Goal: Transaction & Acquisition: Purchase product/service

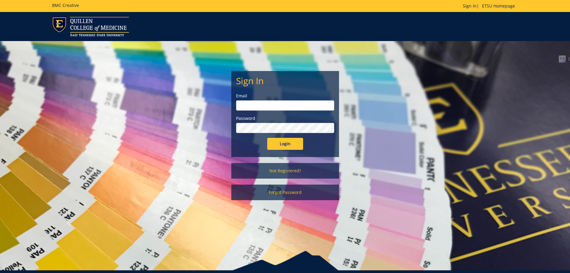
click at [271, 109] on input "email" at bounding box center [285, 105] width 98 height 10
type input "pyburn@etsu.edu"
click at [287, 171] on link "Not Registered?" at bounding box center [285, 171] width 108 height 16
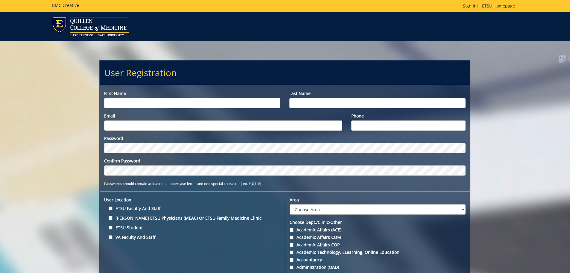
click at [175, 105] on input "First name" at bounding box center [192, 103] width 176 height 10
type input "Jaeden"
type input "Pyburn"
type input "[PERSON_NAME][EMAIL_ADDRESS][DOMAIN_NAME]"
type input "9312596448"
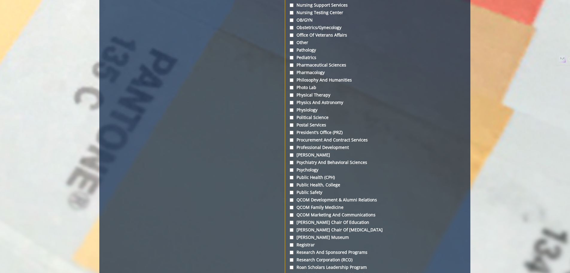
scroll to position [1676, 0]
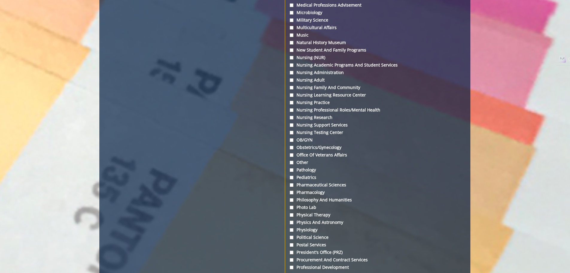
drag, startPoint x: 459, startPoint y: 190, endPoint x: 458, endPoint y: 147, distance: 43.7
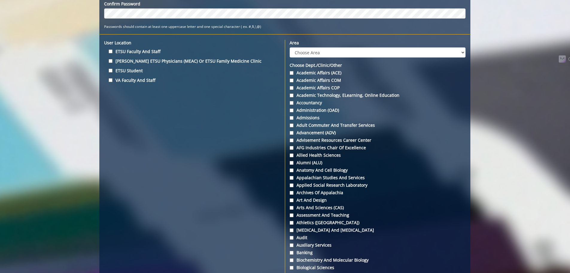
scroll to position [187, 0]
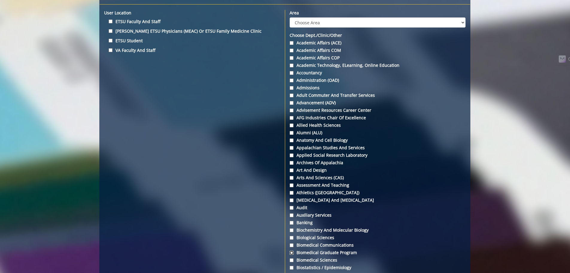
click at [292, 252] on input "Biomedical Graduate Program" at bounding box center [292, 253] width 4 height 4
checkbox input "false"
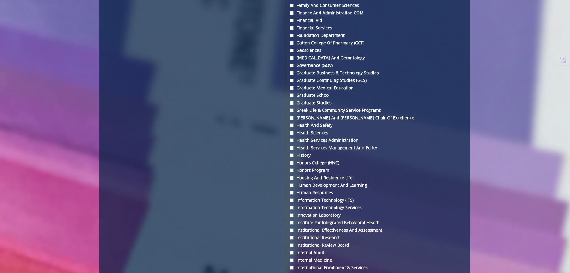
scroll to position [1145, 0]
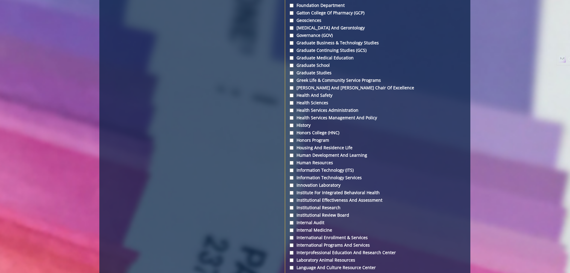
click at [312, 232] on label "Internal Medicine" at bounding box center [378, 230] width 176 height 6
click at [294, 232] on input "Internal Medicine" at bounding box center [292, 230] width 4 height 4
checkbox input "true"
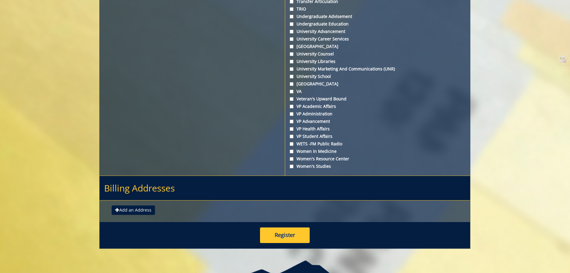
scroll to position [2178, 0]
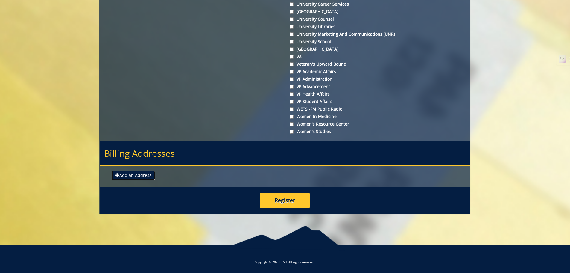
click at [141, 176] on button "Add an Address" at bounding box center [133, 175] width 43 height 10
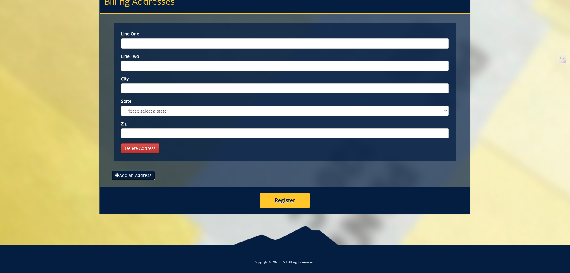
scroll to position [2270, 0]
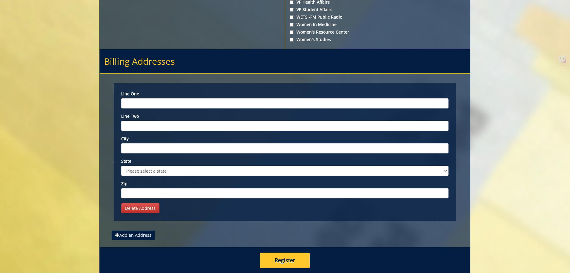
click at [154, 100] on input "Line one" at bounding box center [284, 103] width 327 height 10
click at [132, 105] on input "Line one" at bounding box center [284, 103] width 327 height 10
paste input "325 Treasure Lane address CIIDI, building 6 Johnson City, TN 37614"
type input "325 Treasure Lane address CIIDI, building 6 Johnson City, TN 37614"
click at [160, 148] on input "City" at bounding box center [284, 148] width 327 height 10
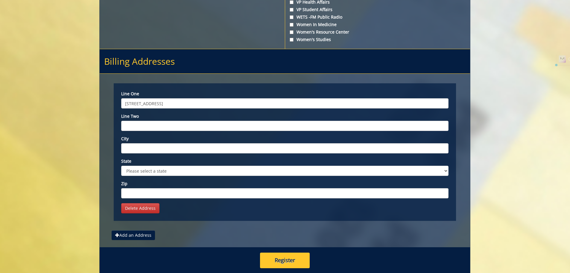
click at [233, 106] on input "325 Treasure Lane address CIIDI, building 6 Johnson City, TN 37614" at bounding box center [284, 103] width 327 height 10
click at [222, 111] on div "Line one 325 Treasure Lane address CIIDI, building 6 Johnson City, TN 37614 Lin…" at bounding box center [284, 144] width 327 height 107
drag, startPoint x: 214, startPoint y: 104, endPoint x: 237, endPoint y: 105, distance: 22.5
click at [237, 105] on input "325 Treasure Lane address CIIDI, building 6 Johnson City, TN 37614" at bounding box center [284, 103] width 327 height 10
click at [179, 147] on input "City" at bounding box center [284, 148] width 327 height 10
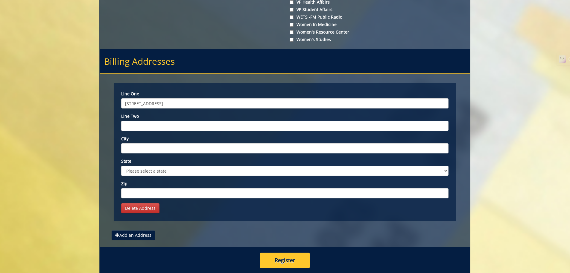
paste input "Johnson City"
type input "Johnson City"
drag, startPoint x: 249, startPoint y: 107, endPoint x: 212, endPoint y: 107, distance: 37.1
click at [212, 107] on input "325 Treasure Lane address CIIDI, building 6 Johnson City, TN 37614" at bounding box center [284, 103] width 327 height 10
type input "[STREET_ADDRESS]"
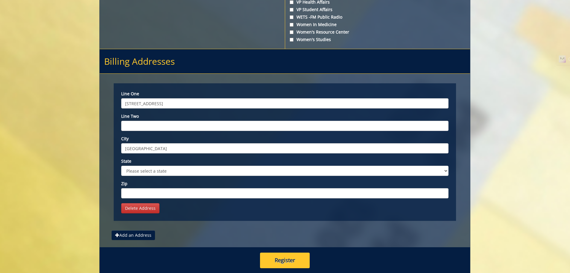
click at [172, 164] on div "State Please select a state AK AL AR AS AZ CA CO CT DC DE FL FM GA GU HI IA ID …" at bounding box center [284, 167] width 327 height 18
click at [173, 169] on select "Please select a state AK AL AR AS AZ CA CO CT DC DE FL FM GA GU HI IA ID IL IN …" at bounding box center [284, 171] width 327 height 10
select select "1"
click at [121, 166] on select "Please select a state AK AL AR AS AZ CA CO CT DC DE FL FM GA GU HI IA ID IL IN …" at bounding box center [284, 171] width 327 height 10
drag, startPoint x: 154, startPoint y: 185, endPoint x: 155, endPoint y: 189, distance: 4.5
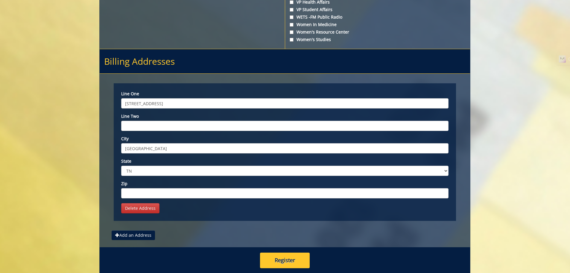
click at [153, 191] on input "Zip" at bounding box center [284, 193] width 327 height 10
type input "37614"
click at [278, 257] on button "Register" at bounding box center [285, 260] width 50 height 16
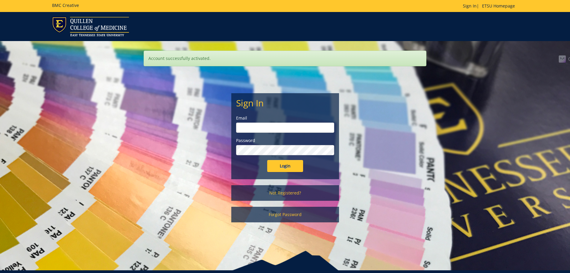
click at [280, 120] on label "Email" at bounding box center [285, 118] width 98 height 6
click at [279, 124] on input "email" at bounding box center [285, 127] width 98 height 10
type input "[PERSON_NAME][EMAIL_ADDRESS][DOMAIN_NAME]"
click at [267, 160] on input "Login" at bounding box center [285, 166] width 36 height 12
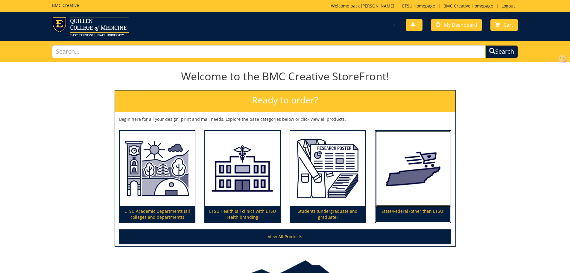
click at [403, 154] on img at bounding box center [413, 167] width 75 height 75
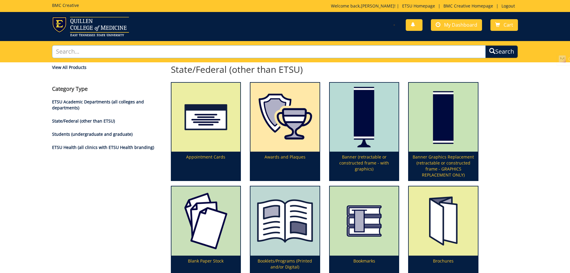
click at [103, 53] on input "text" at bounding box center [269, 51] width 434 height 13
type input "letterhead"
click at [485, 45] on button "Search" at bounding box center [501, 51] width 33 height 13
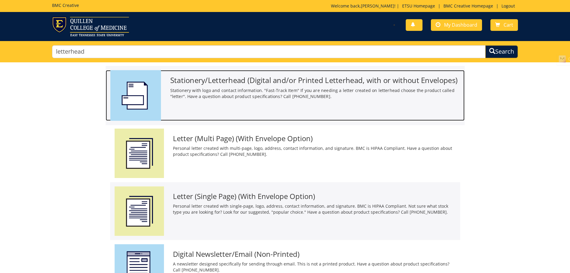
click at [299, 104] on div "Stationery/Letterhead (Digital and/or Printed Letterhead, with or without Envel…" at bounding box center [285, 95] width 359 height 51
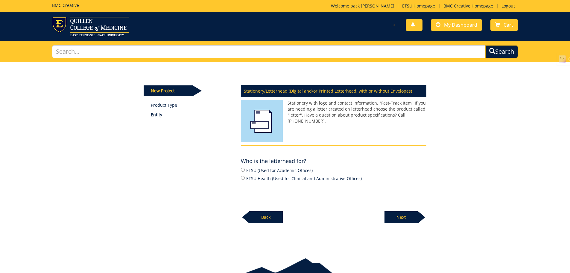
click at [269, 169] on label "ETSU (Used for Academic Offices)" at bounding box center [334, 170] width 186 height 7
click at [245, 169] on input "ETSU (Used for Academic Offices)" at bounding box center [243, 170] width 4 height 4
radio input "true"
click at [280, 180] on label "ETSU Health (Used for Clinical and Administrative Offices)" at bounding box center [334, 178] width 186 height 7
click at [245, 180] on input "ETSU Health (Used for Clinical and Administrative Offices)" at bounding box center [243, 178] width 4 height 4
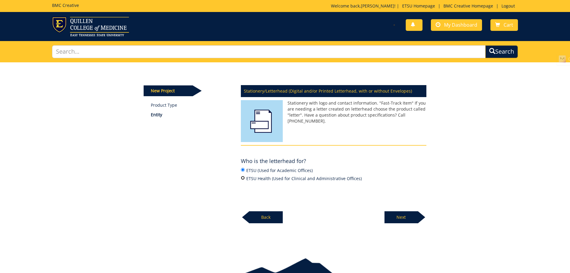
radio input "true"
click at [274, 173] on label "ETSU (Used for Academic Offices)" at bounding box center [334, 170] width 186 height 7
click at [245, 171] on input "ETSU (Used for Academic Offices)" at bounding box center [243, 170] width 4 height 4
radio input "true"
click at [396, 213] on p "Next" at bounding box center [402, 217] width 34 height 12
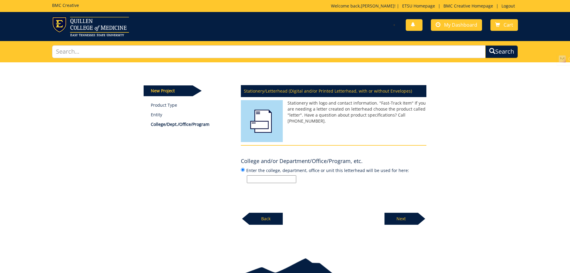
click at [289, 179] on input "Enter the college, department, office or unit this letterhead will be used for …" at bounding box center [271, 179] width 49 height 8
click at [81, 26] on img at bounding box center [90, 26] width 77 height 19
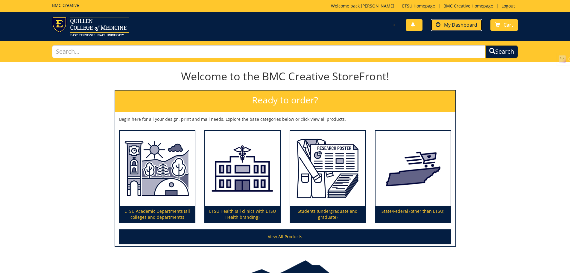
click at [453, 30] on link "My Dashboard" at bounding box center [456, 25] width 51 height 12
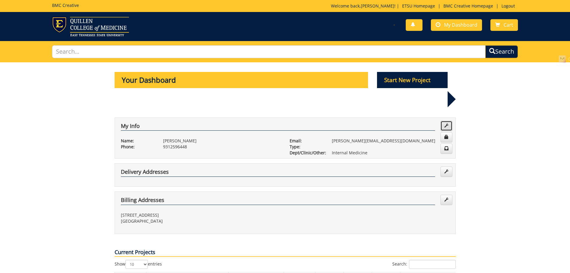
click at [444, 123] on span at bounding box center [446, 125] width 4 height 4
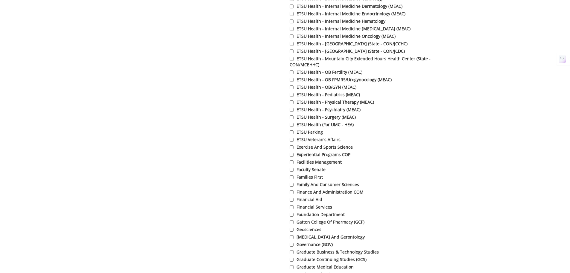
scroll to position [898, 0]
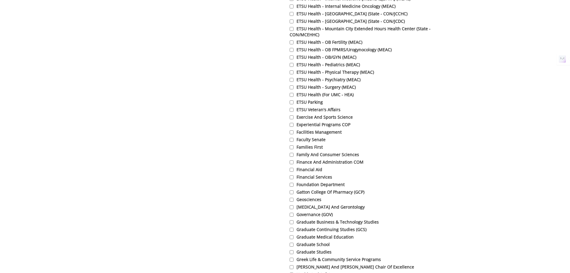
click at [314, 247] on label "Graduate School" at bounding box center [373, 244] width 166 height 6
click at [294, 246] on input "Graduate School" at bounding box center [292, 244] width 4 height 4
checkbox input "true"
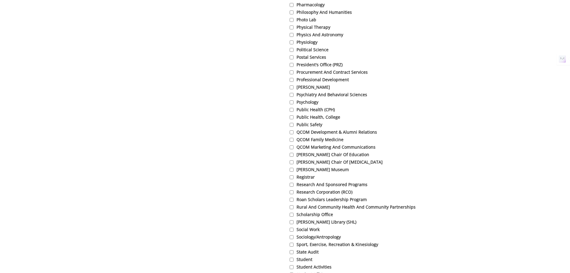
scroll to position [1676, 0]
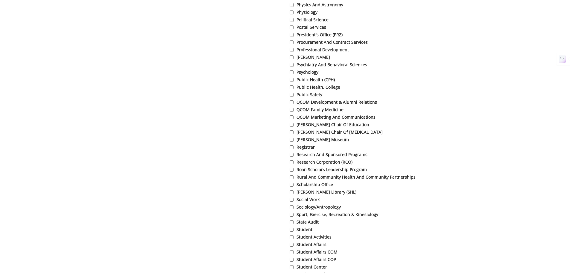
click at [306, 232] on label "Student" at bounding box center [373, 229] width 166 height 6
click at [294, 231] on input "Student" at bounding box center [292, 229] width 4 height 4
checkbox input "true"
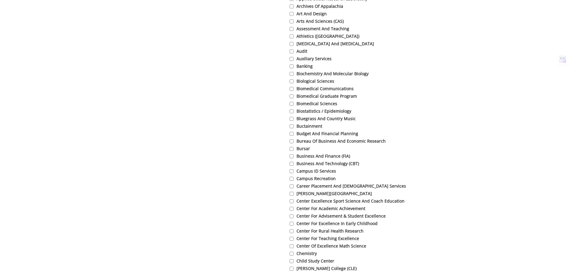
scroll to position [239, 0]
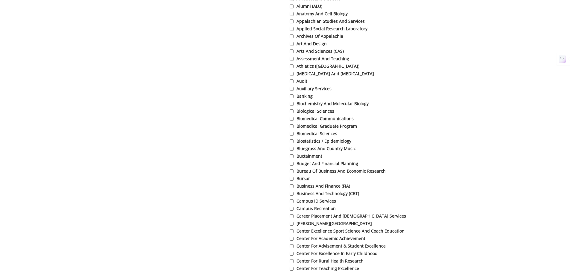
click at [304, 127] on label "Biomedical Graduate Program" at bounding box center [373, 126] width 166 height 6
click at [294, 127] on input "Biomedical Graduate Program" at bounding box center [292, 126] width 4 height 4
checkbox input "true"
click at [308, 135] on label "Biomedical Sciences" at bounding box center [373, 133] width 166 height 6
click at [294, 135] on input "Biomedical Sciences" at bounding box center [292, 134] width 4 height 4
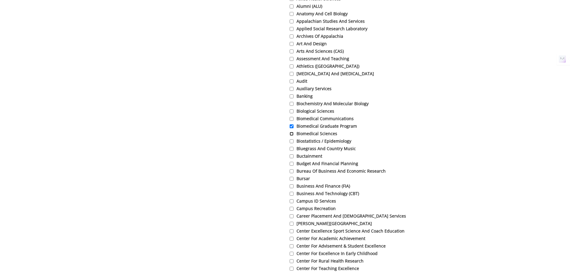
checkbox input "true"
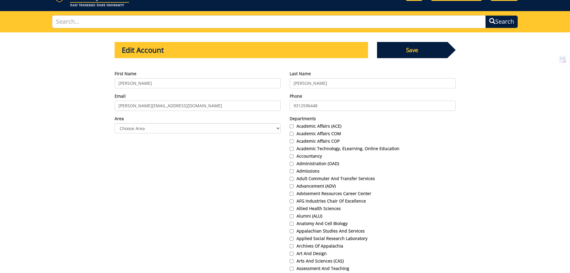
scroll to position [0, 0]
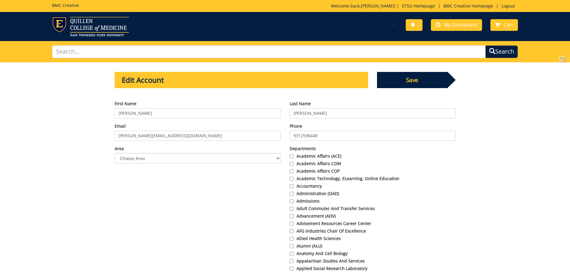
click at [424, 75] on span "Save" at bounding box center [412, 80] width 71 height 16
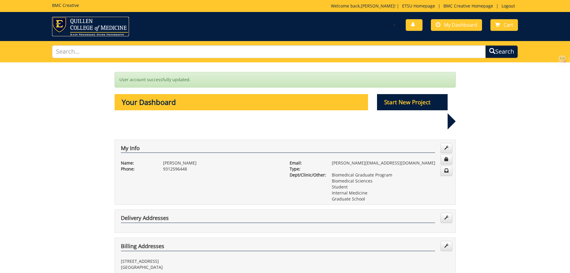
click at [87, 28] on img at bounding box center [90, 26] width 77 height 19
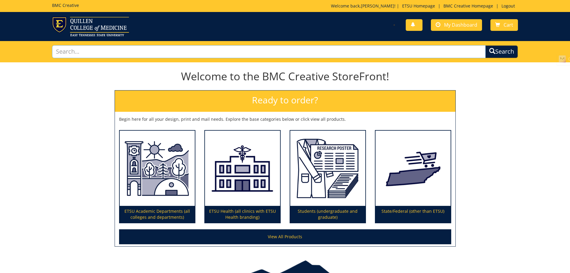
click at [202, 51] on input "text" at bounding box center [269, 51] width 434 height 13
type input "letter"
click at [485, 45] on button "Search" at bounding box center [501, 51] width 33 height 13
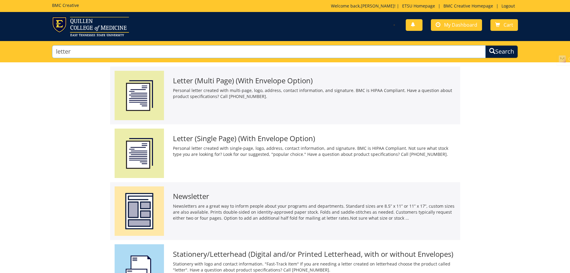
click at [217, 55] on input "letter" at bounding box center [269, 51] width 434 height 13
type input "letterhead"
click at [485, 45] on button "Search" at bounding box center [501, 51] width 33 height 13
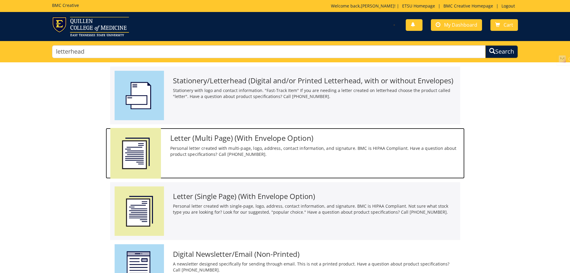
click at [222, 160] on div "Letter (Multi Page) (With Envelope Option) Personal letter created with multi-p…" at bounding box center [285, 153] width 359 height 51
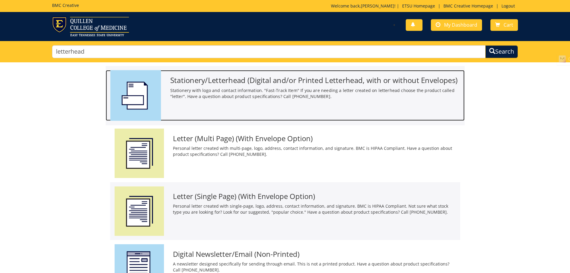
click at [264, 107] on div "Stationery/Letterhead (Digital and/or Printed Letterhead, with or without Envel…" at bounding box center [285, 95] width 359 height 51
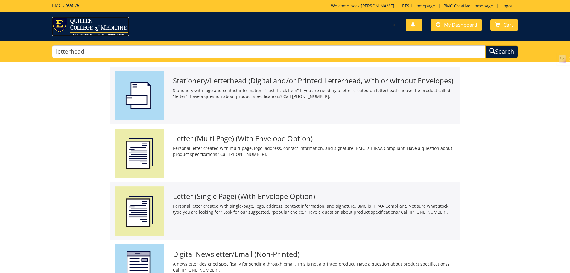
click at [76, 19] on img at bounding box center [90, 26] width 77 height 19
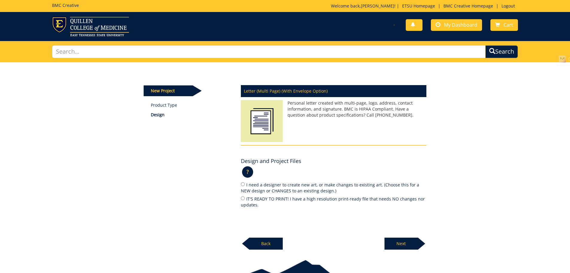
click at [270, 238] on p "Back" at bounding box center [266, 243] width 34 height 12
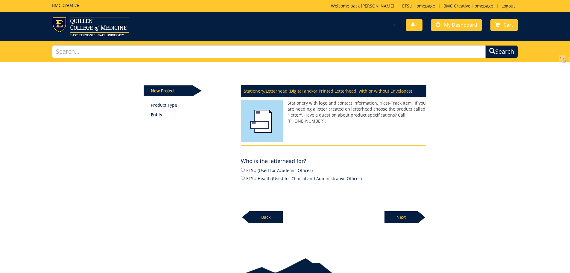
click at [278, 168] on label "ETSU (Used for Academic Offices)" at bounding box center [334, 170] width 186 height 7
click at [245, 168] on input "ETSU (Used for Academic Offices)" at bounding box center [243, 170] width 4 height 4
radio input "true"
click at [401, 223] on p "Next" at bounding box center [402, 217] width 34 height 12
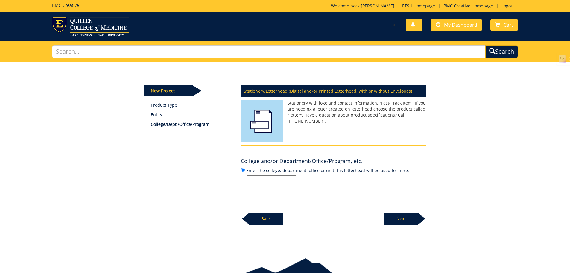
click at [274, 177] on input "Enter the college, department, office or unit this letterhead will be used for …" at bounding box center [271, 179] width 49 height 8
type input "Internal Medicine"
click at [405, 223] on p "Next" at bounding box center [402, 218] width 34 height 12
